Goal: Task Accomplishment & Management: Manage account settings

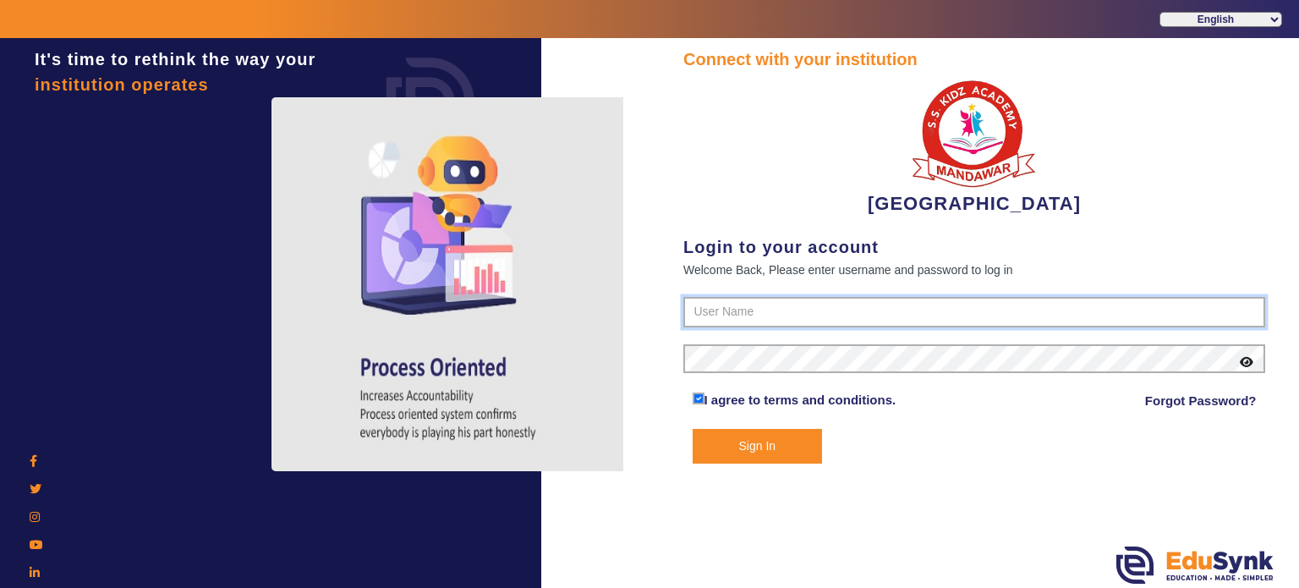
click at [704, 317] on input "text" at bounding box center [974, 312] width 582 height 30
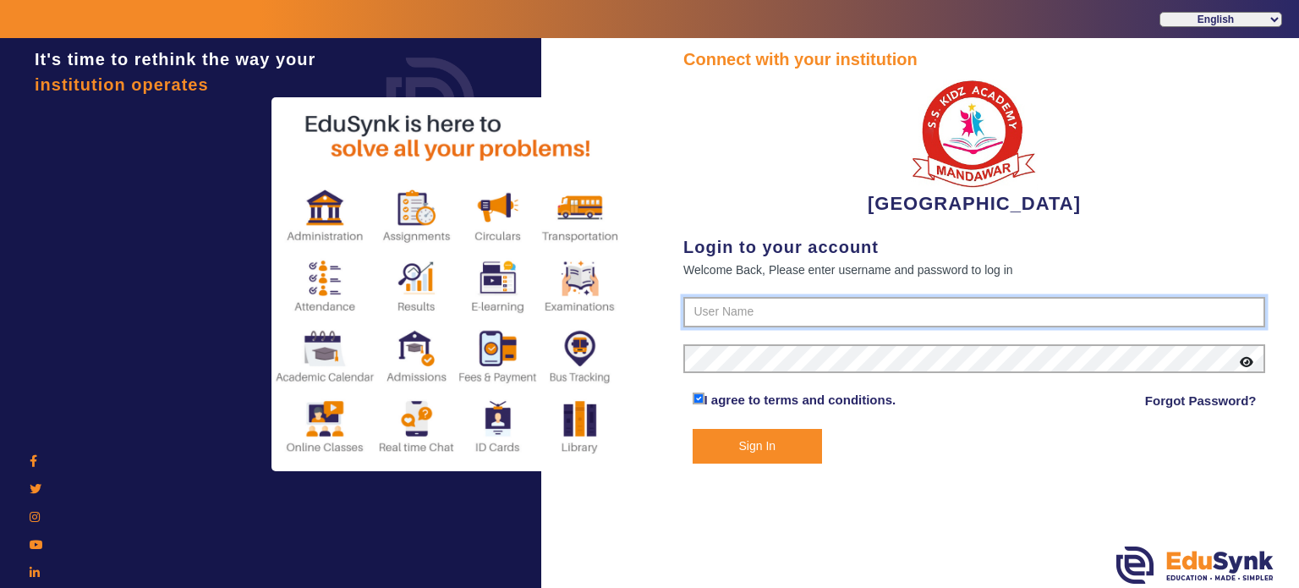
type input "9928895959"
click at [692, 429] on button "Sign In" at bounding box center [757, 446] width 130 height 35
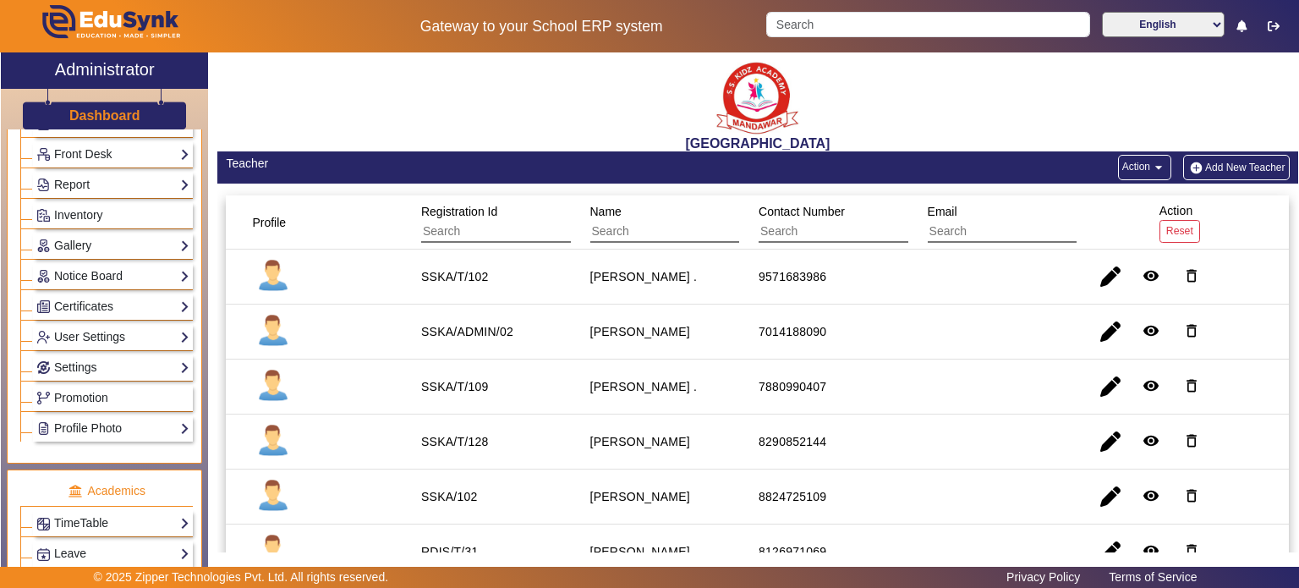
scroll to position [305, 0]
click at [138, 274] on link "Notice Board" at bounding box center [112, 274] width 153 height 19
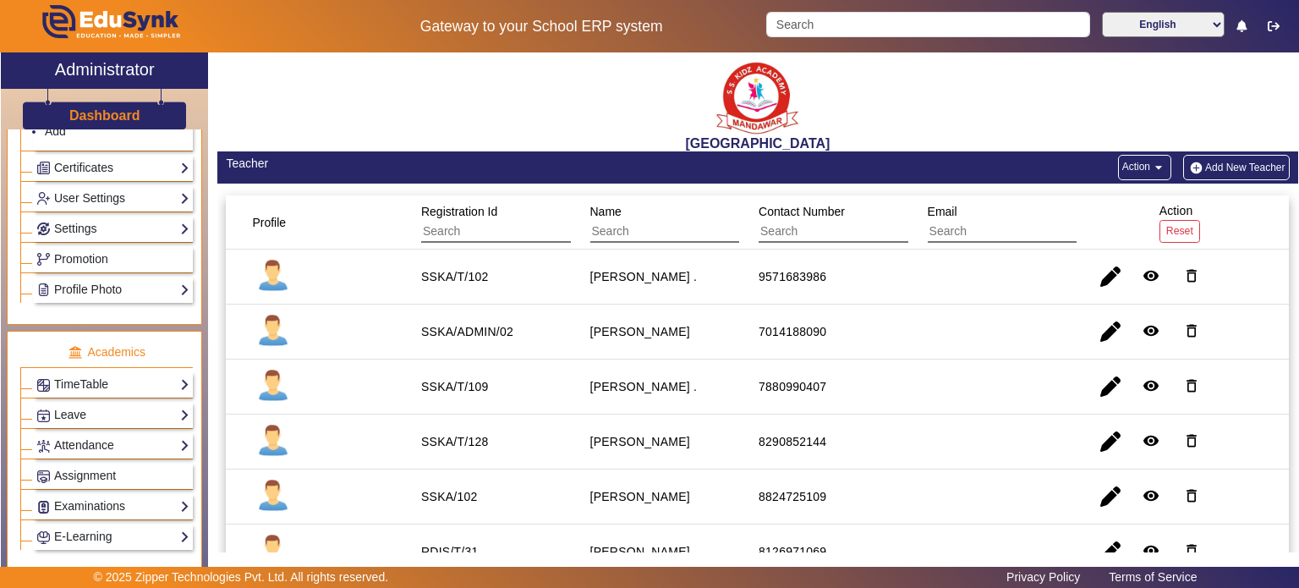
scroll to position [554, 0]
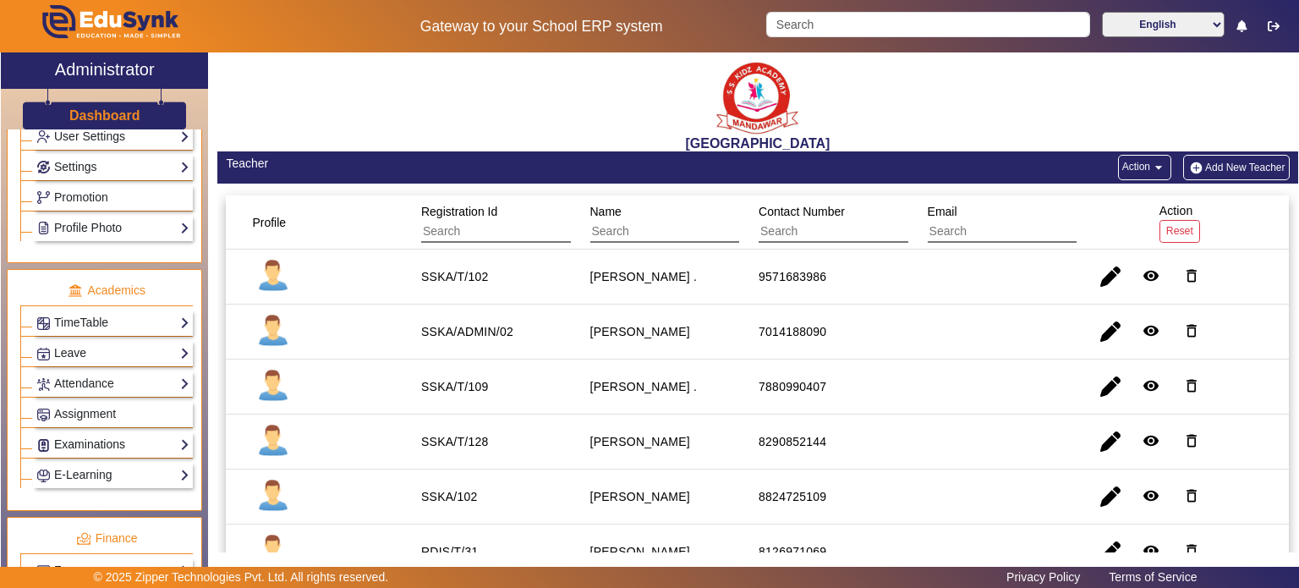
click at [109, 442] on link "Examinations" at bounding box center [112, 444] width 153 height 19
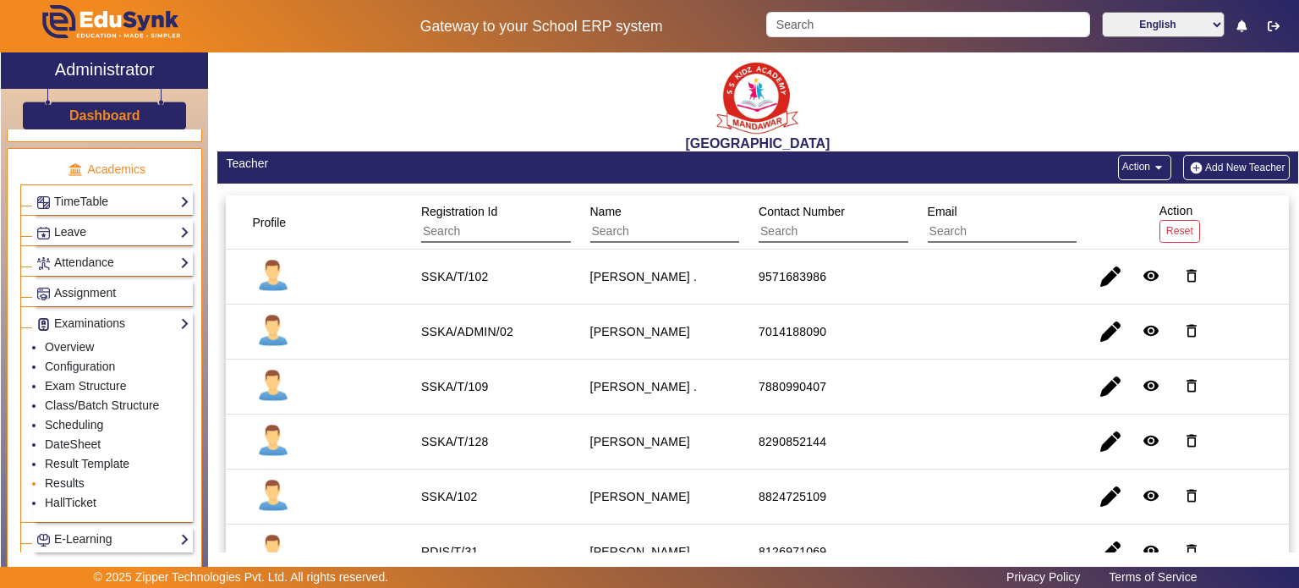
scroll to position [626, 0]
click at [85, 496] on link "HallTicket" at bounding box center [71, 502] width 52 height 14
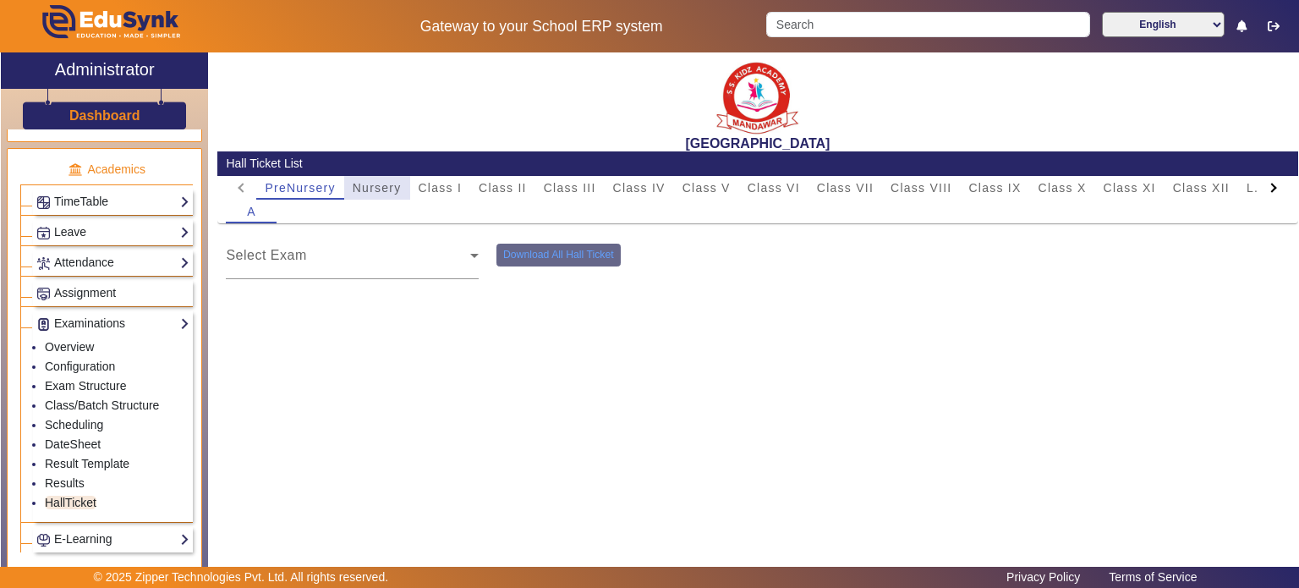
click at [399, 189] on span "Nursery" at bounding box center [377, 188] width 49 height 12
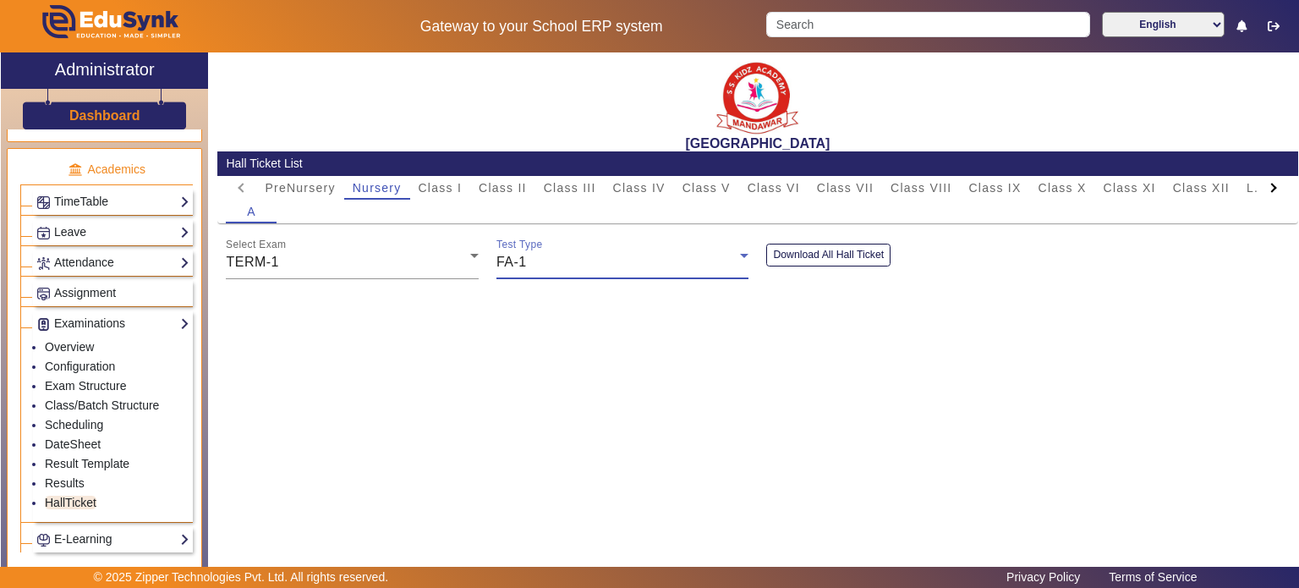
click at [533, 271] on div "FA-1" at bounding box center [618, 262] width 244 height 20
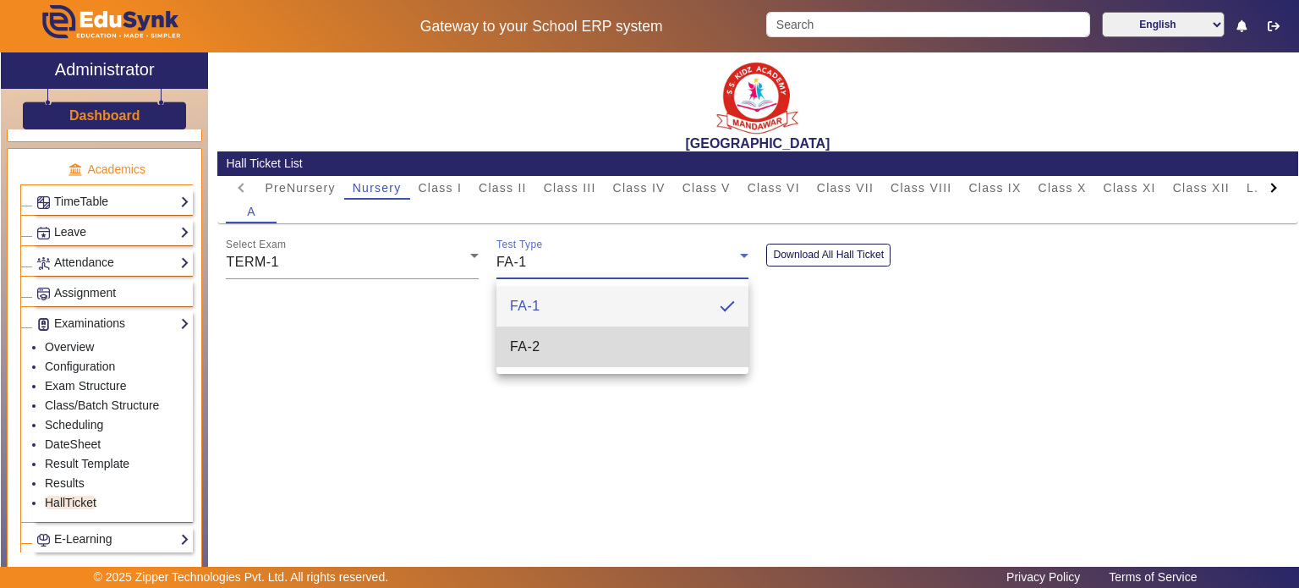
click at [543, 339] on mat-option "FA-2" at bounding box center [622, 346] width 253 height 41
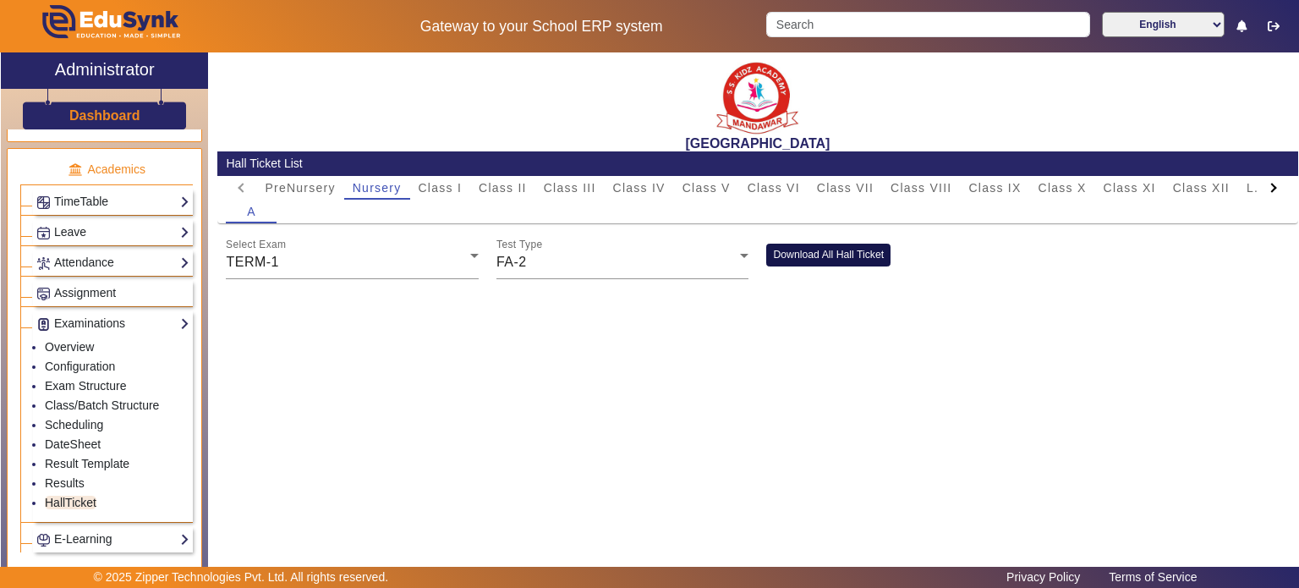
click at [832, 254] on button "Download All Hall Ticket" at bounding box center [828, 254] width 124 height 23
click at [68, 476] on link "Results" at bounding box center [65, 483] width 40 height 14
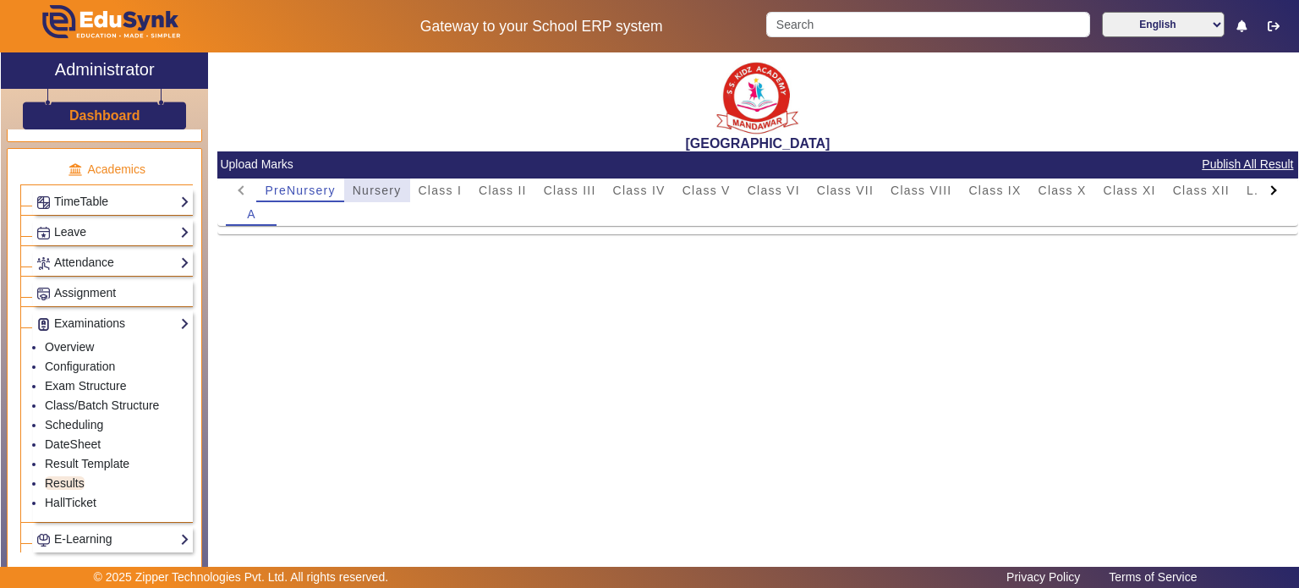
click at [389, 193] on span "Nursery" at bounding box center [377, 190] width 49 height 12
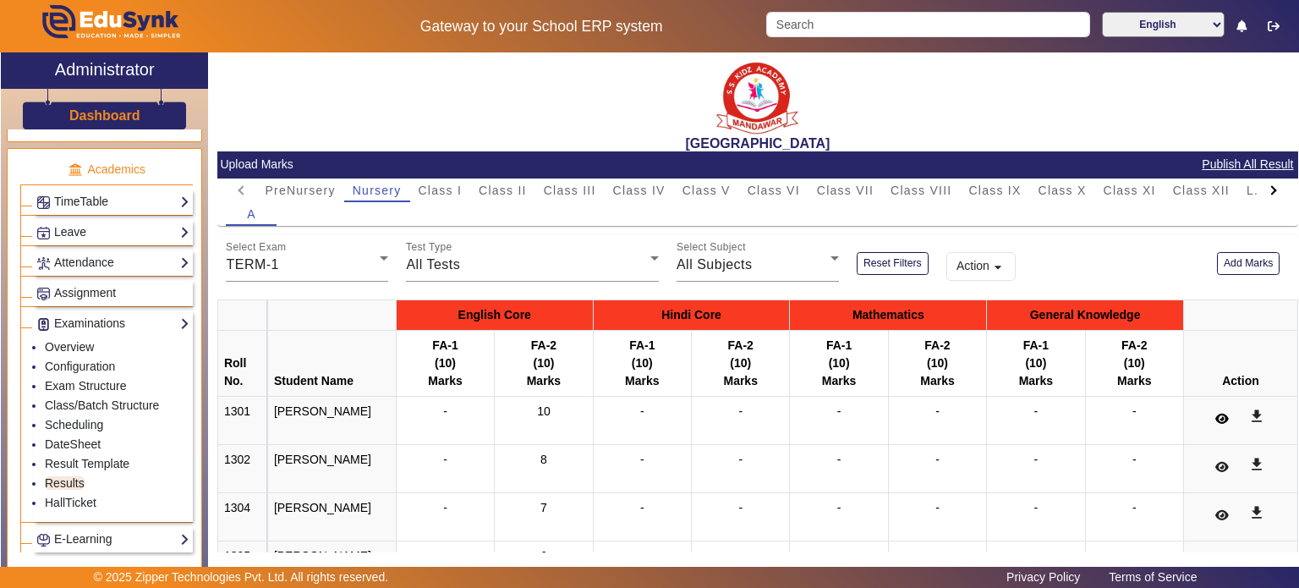
click at [1215, 418] on icon at bounding box center [1222, 419] width 14 height 12
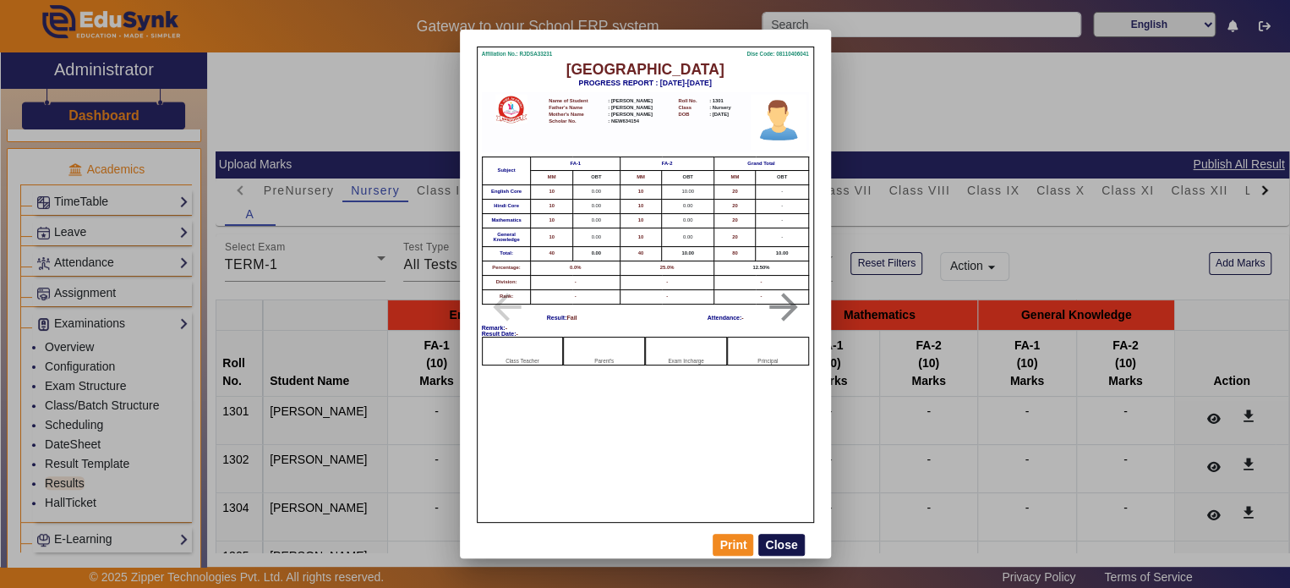
click at [792, 549] on button "Close" at bounding box center [781, 544] width 46 height 22
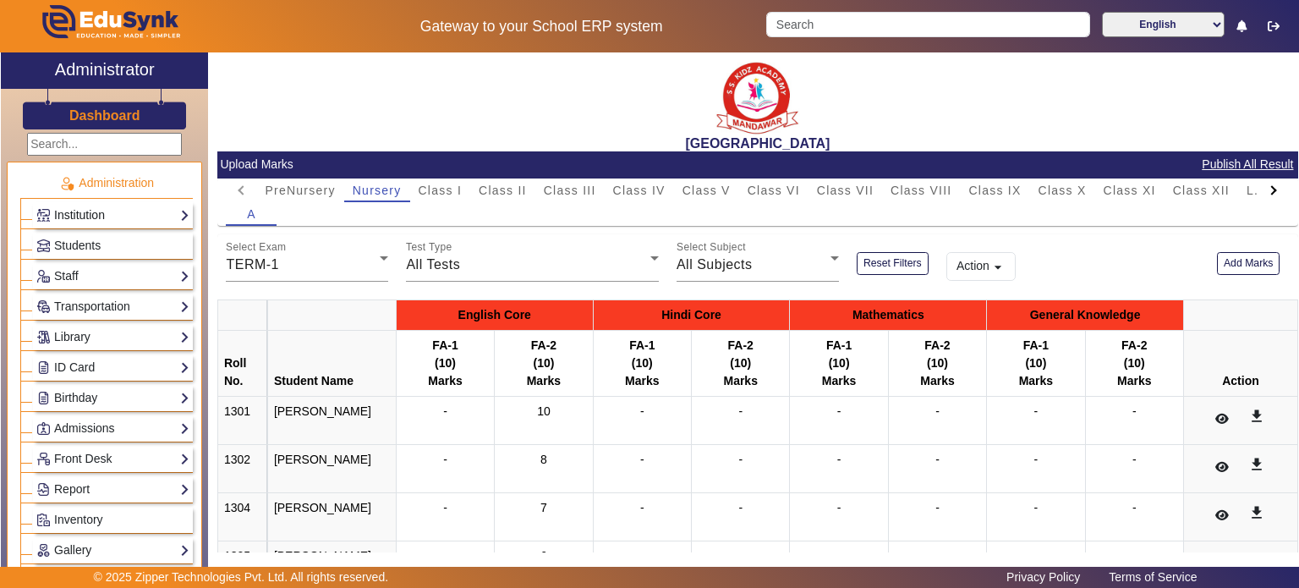
click at [102, 210] on link "Institution" at bounding box center [112, 214] width 153 height 19
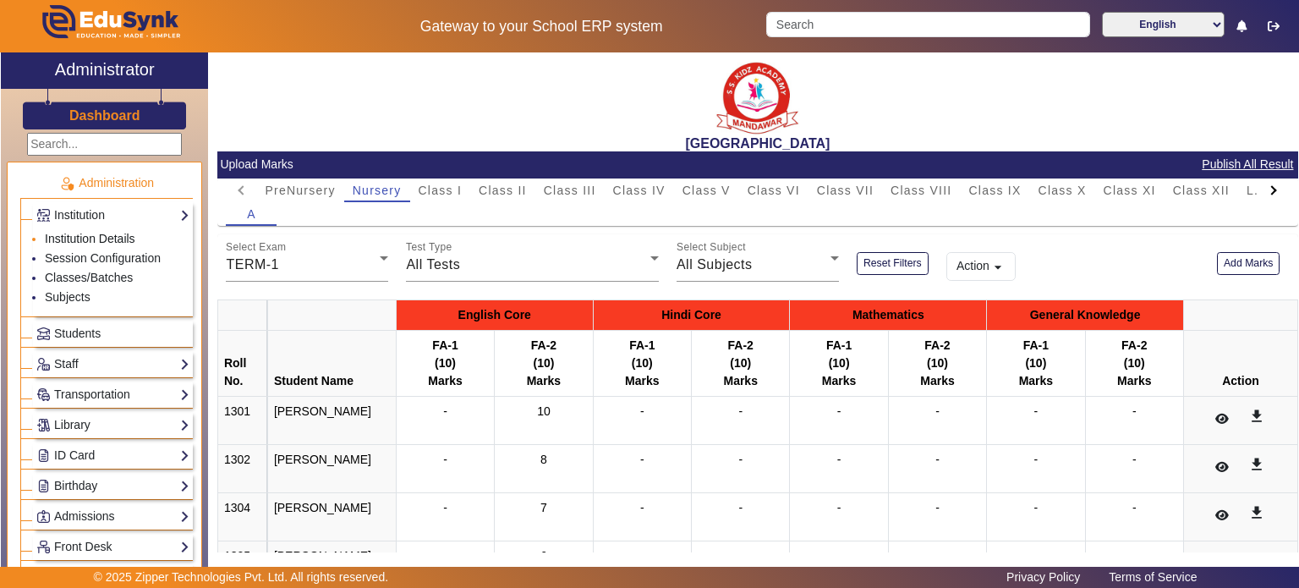
click at [90, 232] on link "Institution Details" at bounding box center [90, 239] width 90 height 14
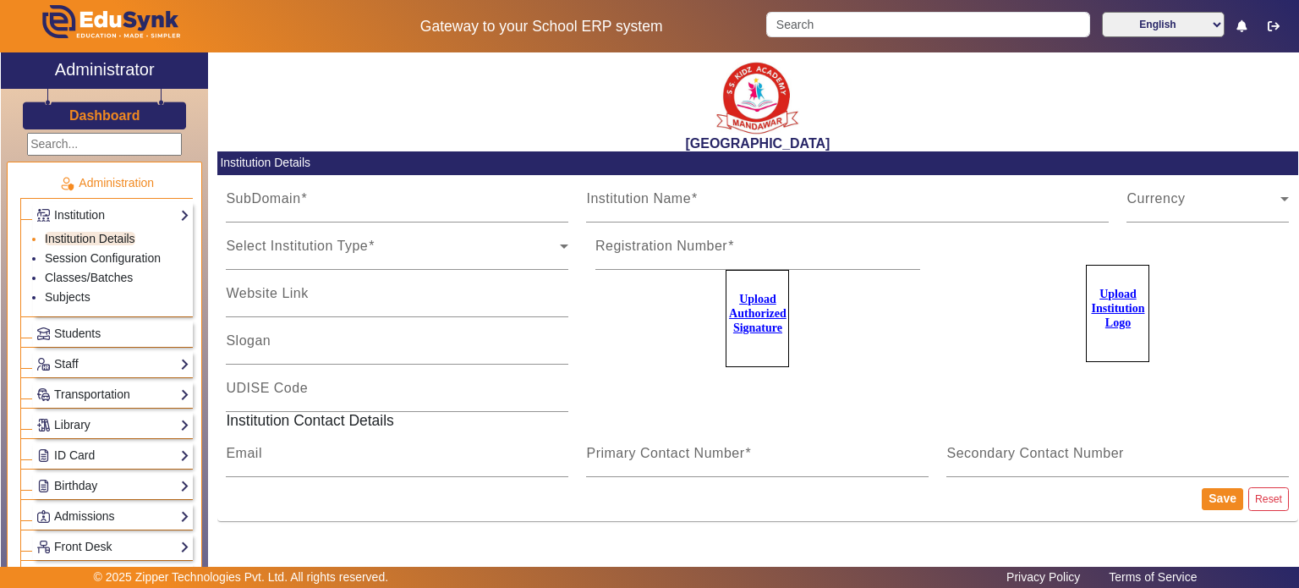
type input "sska"
type input "[GEOGRAPHIC_DATA]"
type input "08110406041"
type input "RJDSA33231"
type input "[EMAIL_ADDRESS][DOMAIN_NAME]"
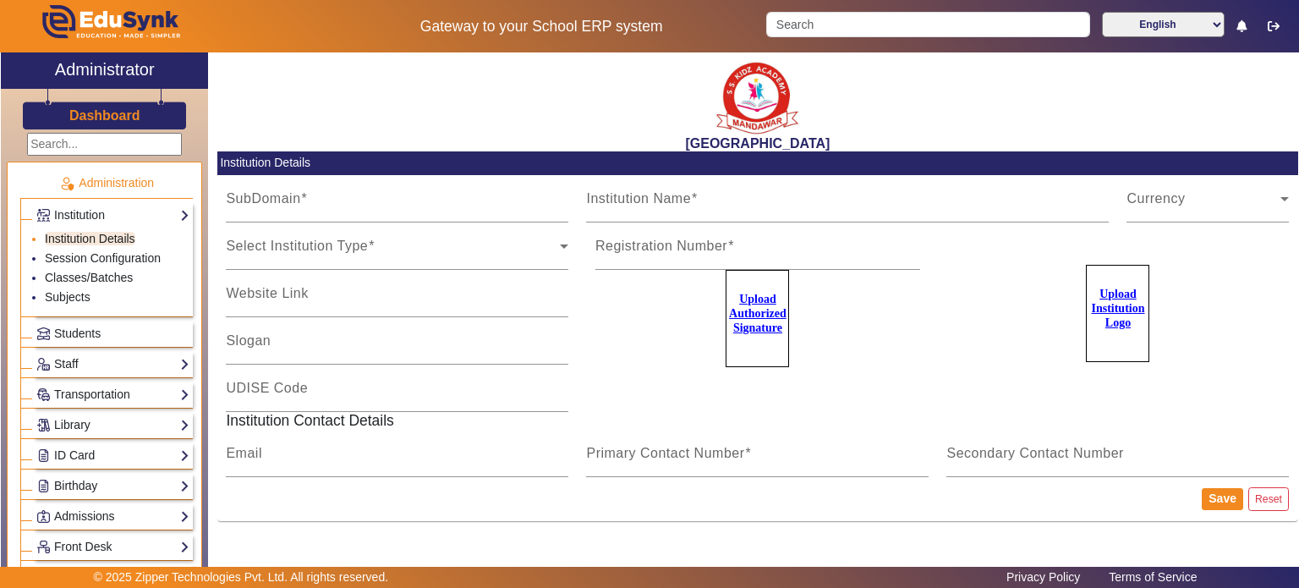
type input "9928895959"
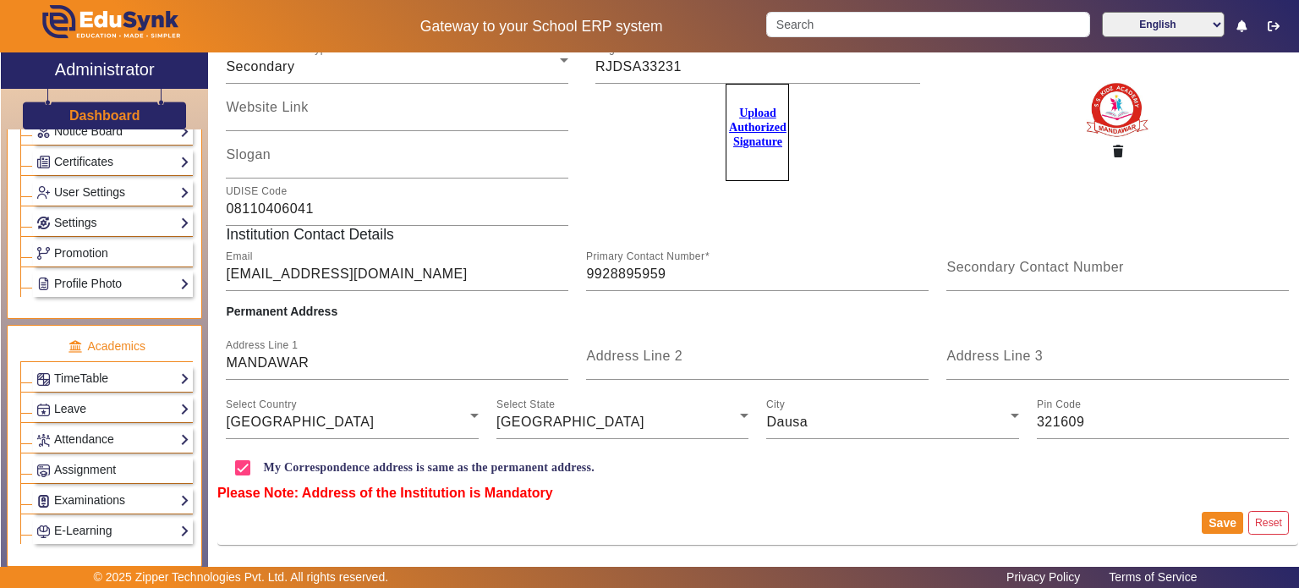
scroll to position [551, 0]
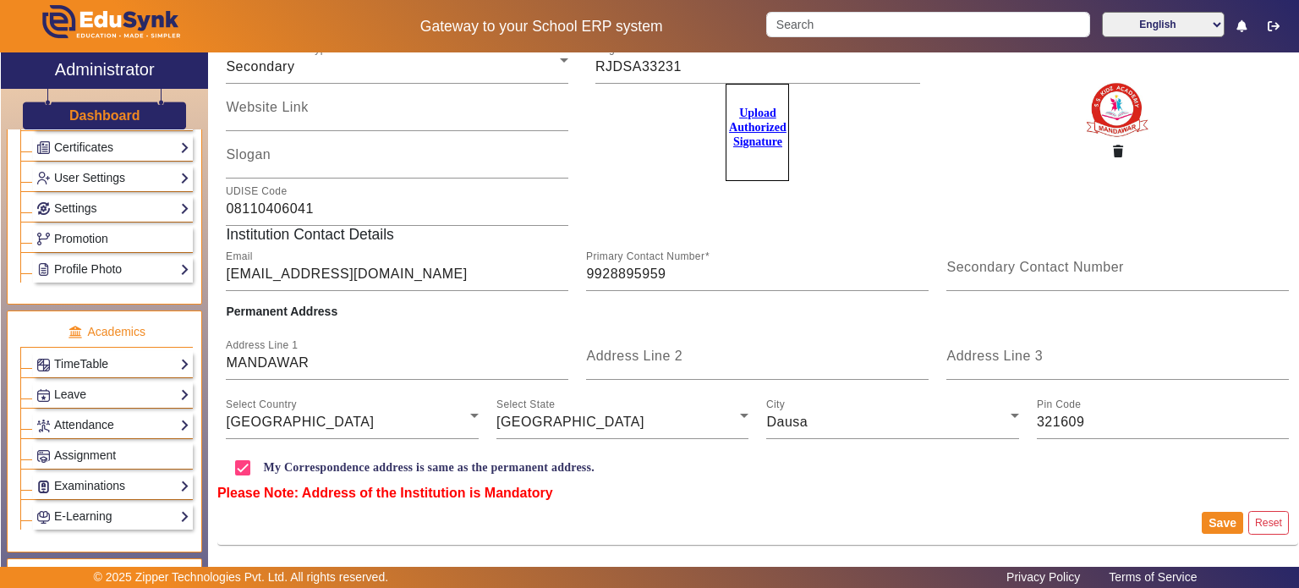
click at [105, 182] on div "User Settings Roles Users" at bounding box center [113, 178] width 160 height 26
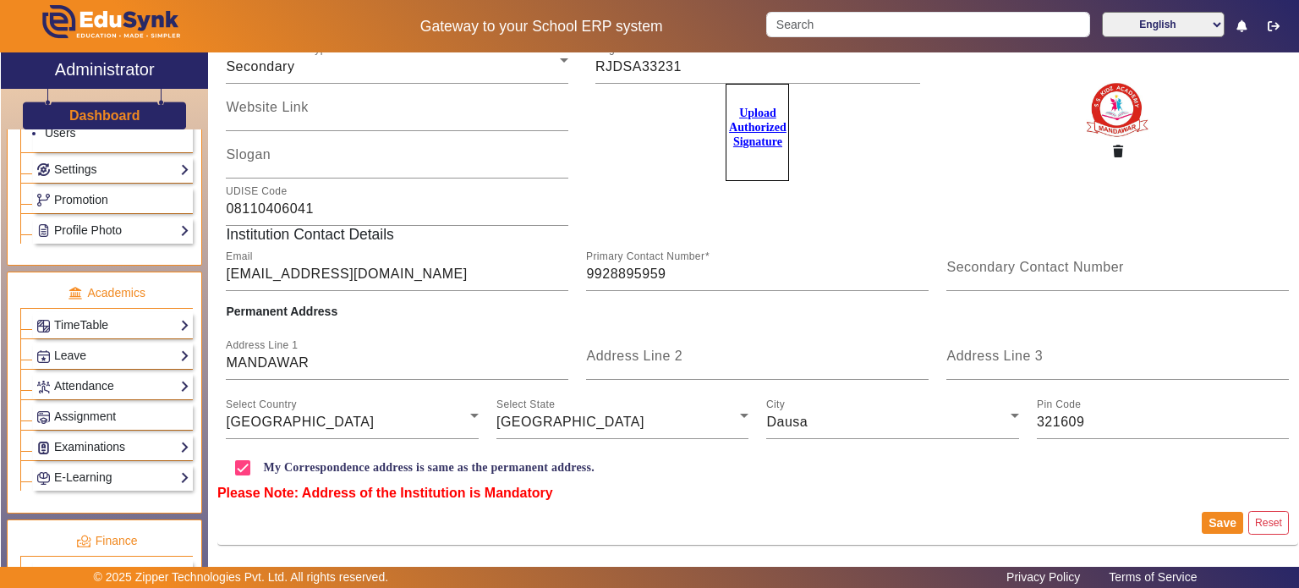
scroll to position [463, 0]
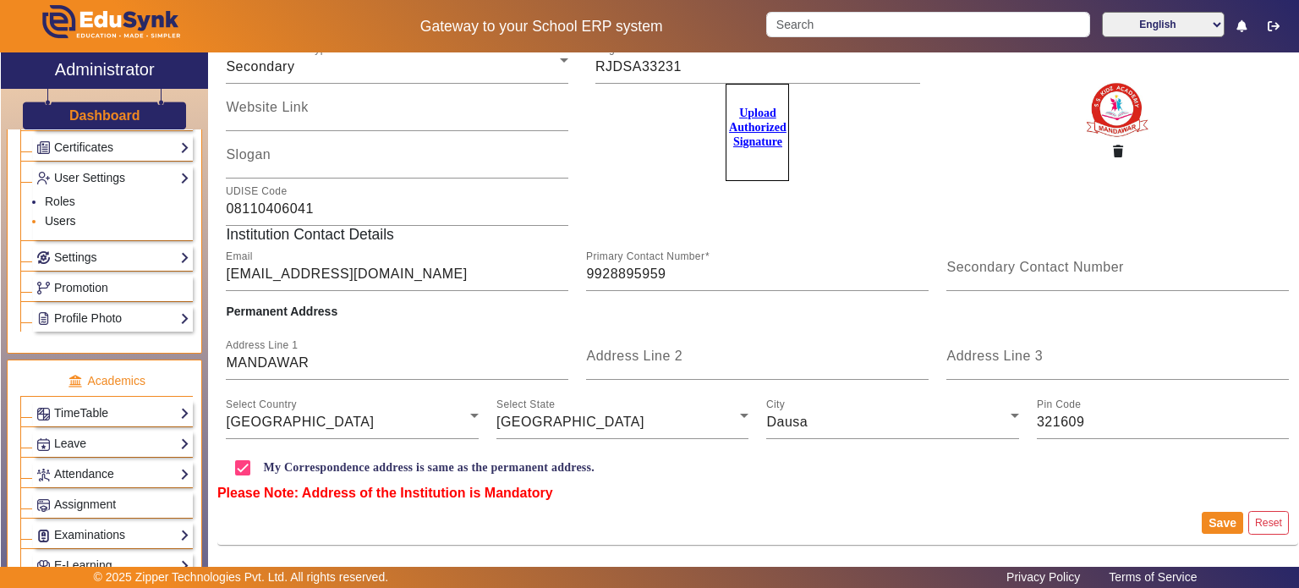
click at [63, 214] on link "Users" at bounding box center [60, 221] width 31 height 14
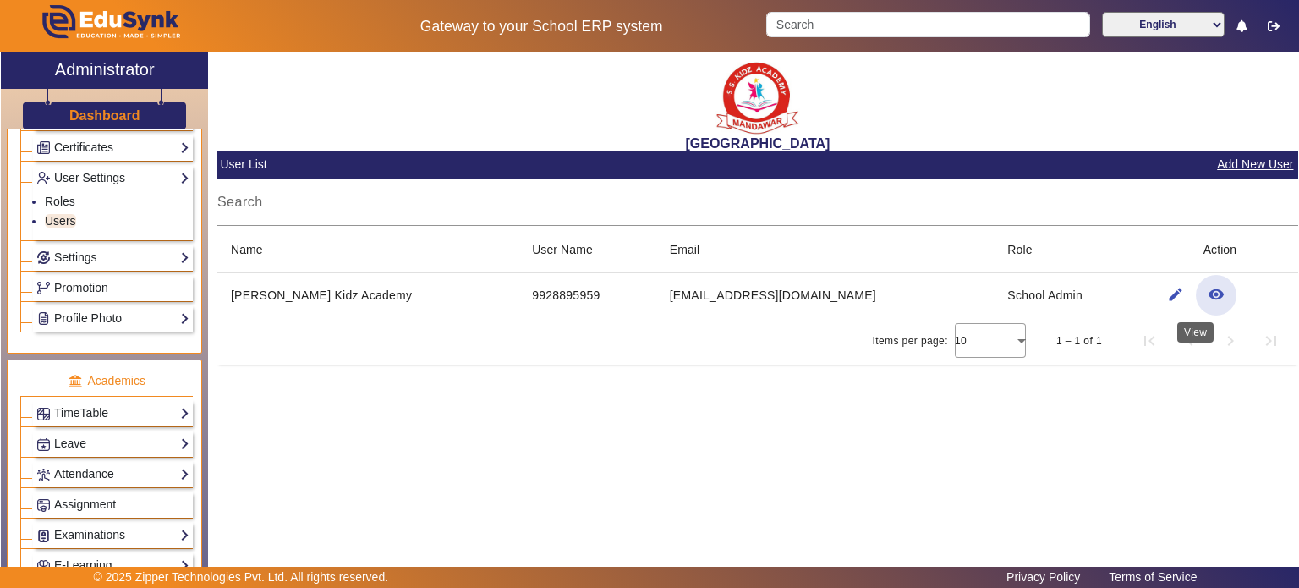
click at [1208, 304] on span "button" at bounding box center [1215, 295] width 41 height 41
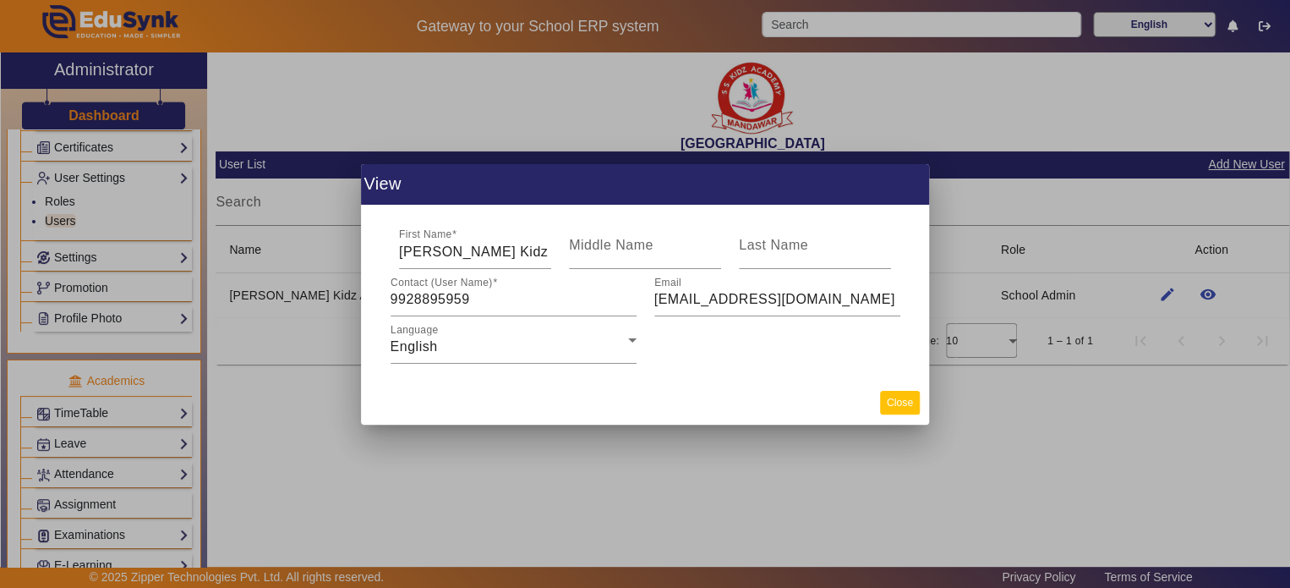
click at [902, 411] on button "Close" at bounding box center [900, 402] width 40 height 23
